Goal: Task Accomplishment & Management: Use online tool/utility

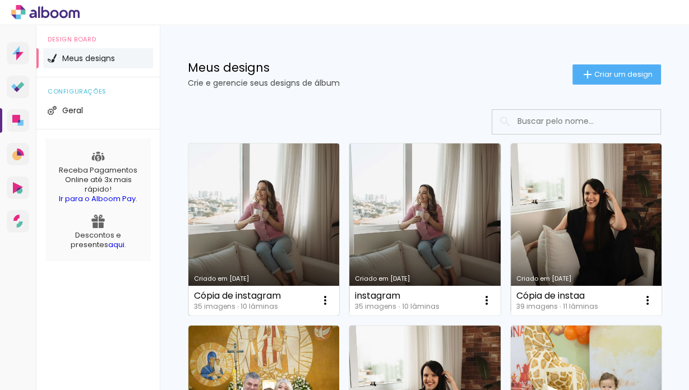
click at [288, 215] on link "Criado em [DATE]" at bounding box center [263, 230] width 151 height 172
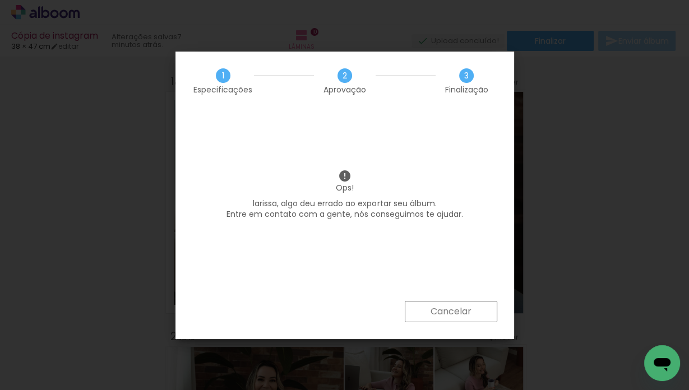
drag, startPoint x: 472, startPoint y: 309, endPoint x: 473, endPoint y: 318, distance: 9.6
click at [472, 310] on paper-button "Cancelar" at bounding box center [451, 311] width 93 height 21
